Goal: Task Accomplishment & Management: Manage account settings

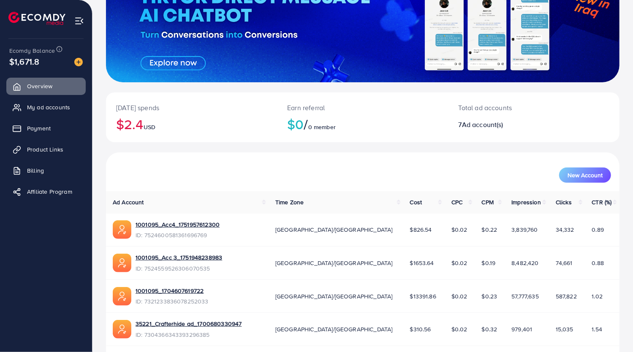
scroll to position [84, 0]
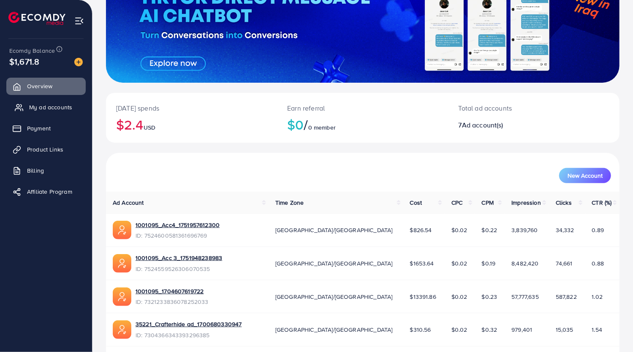
click at [42, 108] on span "My ad accounts" at bounding box center [50, 107] width 43 height 8
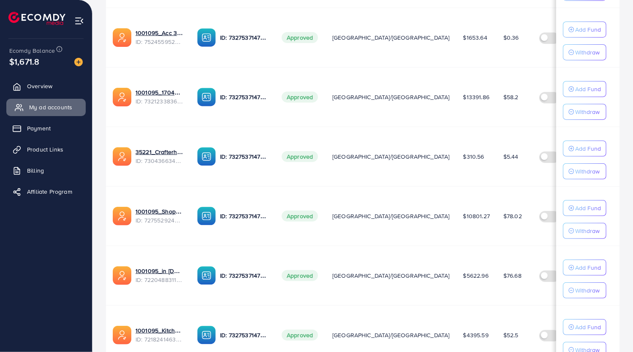
scroll to position [248, 0]
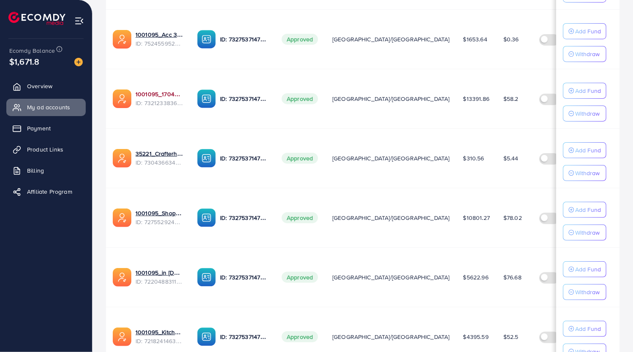
click at [159, 93] on link "1001095_1704607619722" at bounding box center [160, 94] width 48 height 8
click at [161, 95] on link "1001095_1704607619722" at bounding box center [160, 94] width 48 height 8
click at [161, 93] on link "1001095_1704607619722" at bounding box center [160, 94] width 48 height 8
click at [164, 90] on link "1001095_1704607619722" at bounding box center [160, 94] width 48 height 8
click at [160, 93] on link "1001095_1704607619722" at bounding box center [160, 94] width 48 height 8
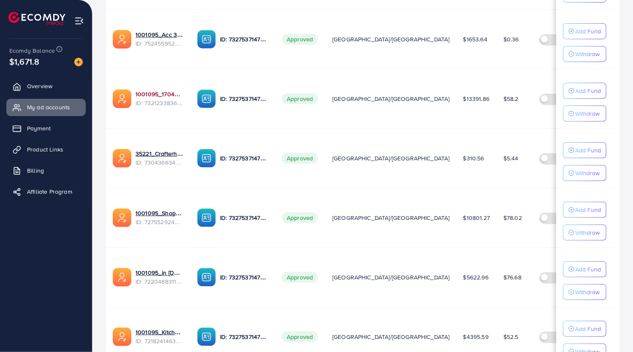
click at [157, 95] on link "1001095_1704607619722" at bounding box center [160, 94] width 48 height 8
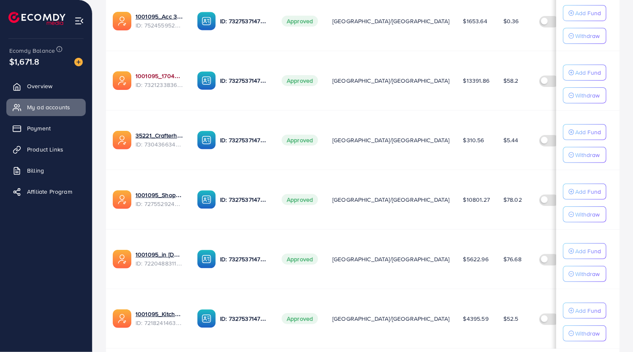
scroll to position [262, 0]
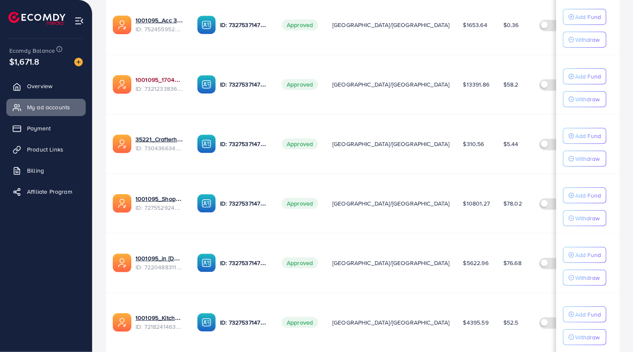
click at [153, 79] on link "1001095_1704607619722" at bounding box center [160, 80] width 48 height 8
click at [159, 76] on link "1001095_1704607619722" at bounding box center [160, 80] width 48 height 8
